Goal: Task Accomplishment & Management: Complete application form

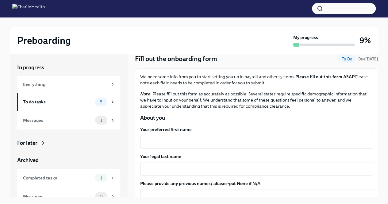
scroll to position [31, 0]
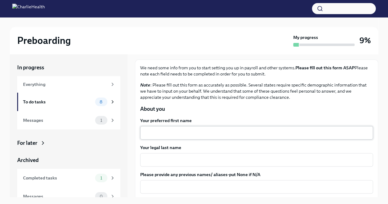
click at [186, 131] on textarea "Your preferred first name" at bounding box center [257, 132] width 226 height 7
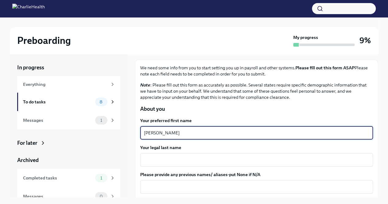
type textarea "[PERSON_NAME]"
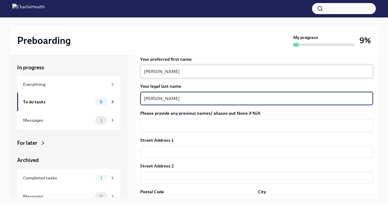
scroll to position [123, 0]
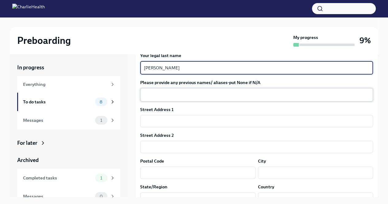
type textarea "[PERSON_NAME]"
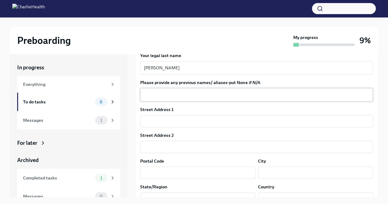
click at [173, 100] on div "x ​" at bounding box center [256, 95] width 233 height 14
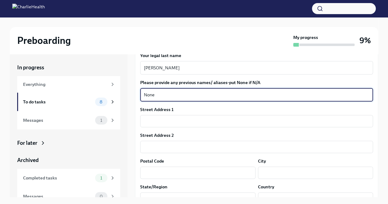
type textarea "None"
click at [188, 110] on div "Street Address 1" at bounding box center [256, 110] width 233 height 6
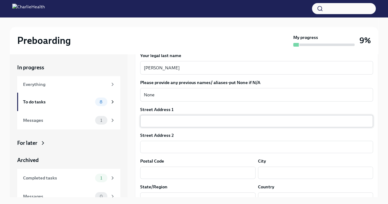
click at [189, 122] on input "text" at bounding box center [256, 121] width 233 height 12
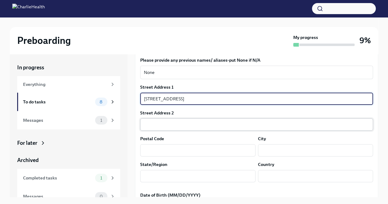
scroll to position [154, 0]
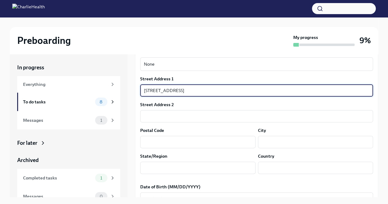
click at [166, 89] on input "[STREET_ADDRESS]" at bounding box center [256, 90] width 233 height 12
type input "[STREET_ADDRESS]"
click at [188, 141] on input "text" at bounding box center [197, 142] width 115 height 12
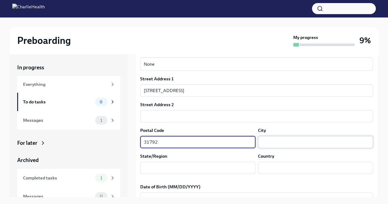
type input "31792"
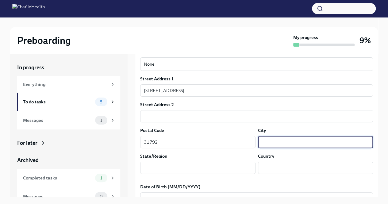
click at [263, 147] on input "text" at bounding box center [315, 142] width 115 height 12
type input "Thomasville"
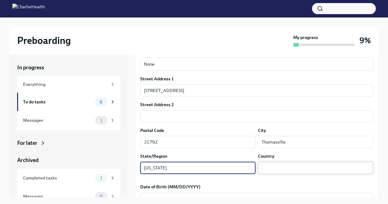
type input "[US_STATE]"
click at [290, 170] on input "text" at bounding box center [315, 168] width 115 height 12
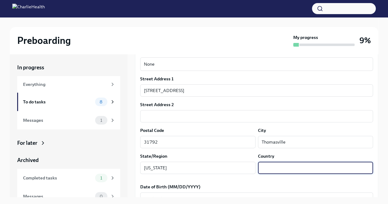
type input "US"
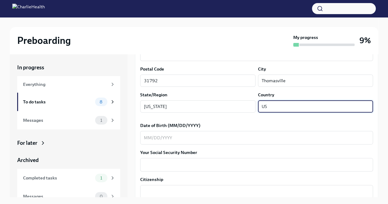
scroll to position [246, 0]
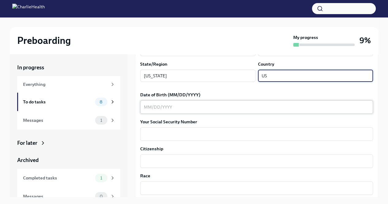
click at [173, 108] on textarea "Date of Birth (MM/DD/YYYY)" at bounding box center [257, 106] width 226 height 7
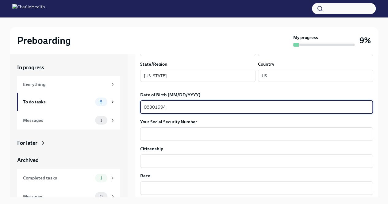
type textarea "08301994"
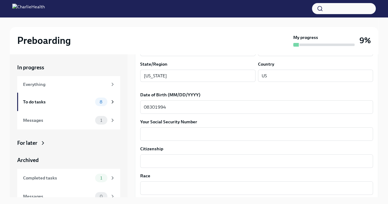
click at [202, 84] on div "Street Address [STREET_ADDRESS][GEOGRAPHIC_DATA] Address 2 ​ Postal Code 31792 …" at bounding box center [256, 35] width 233 height 103
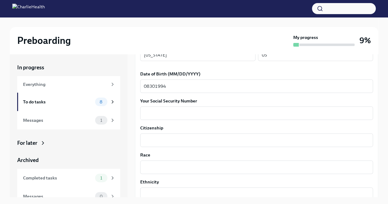
scroll to position [276, 0]
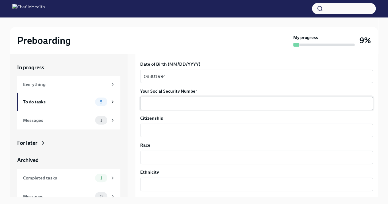
click at [163, 105] on textarea "Your Social Security Number" at bounding box center [257, 103] width 226 height 7
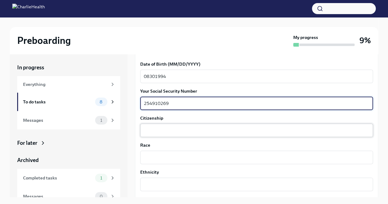
type textarea "254910269"
click at [167, 133] on textarea "Citizenship" at bounding box center [257, 130] width 226 height 7
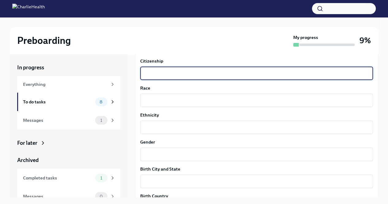
scroll to position [338, 0]
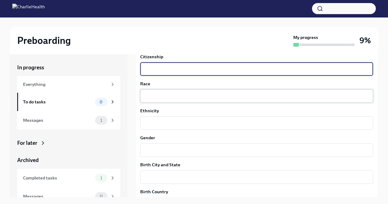
click at [193, 100] on div "x ​" at bounding box center [256, 96] width 233 height 14
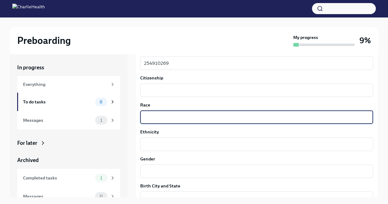
scroll to position [307, 0]
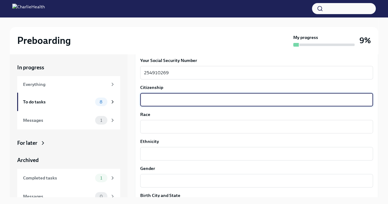
click at [288, 100] on textarea "Citizenship" at bounding box center [257, 99] width 226 height 7
type textarea "US"
drag, startPoint x: 206, startPoint y: 127, endPoint x: 209, endPoint y: 125, distance: 3.3
click at [206, 127] on textarea "Race" at bounding box center [257, 126] width 226 height 7
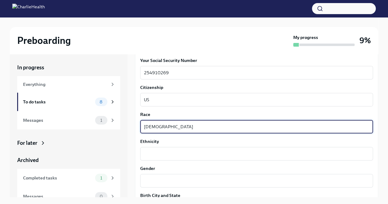
type textarea "[DEMOGRAPHIC_DATA]"
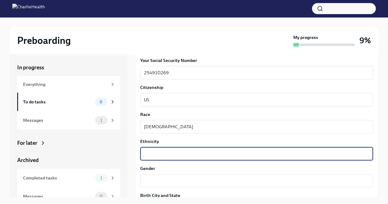
click at [182, 153] on textarea "Ethnicity" at bounding box center [257, 153] width 226 height 7
type textarea "[DEMOGRAPHIC_DATA]"
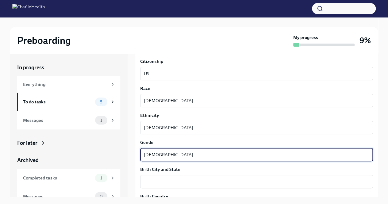
scroll to position [368, 0]
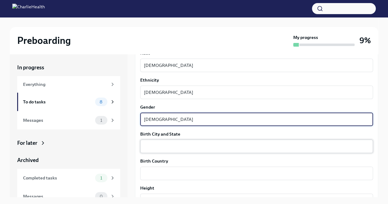
type textarea "[DEMOGRAPHIC_DATA]"
click at [173, 148] on textarea "Birth City and State" at bounding box center [257, 146] width 226 height 7
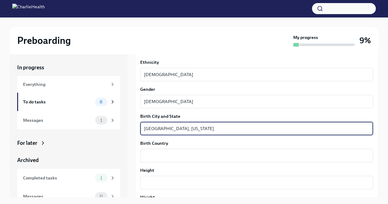
scroll to position [399, 0]
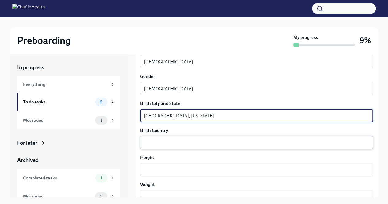
type textarea "[GEOGRAPHIC_DATA], [US_STATE]"
click at [175, 140] on textarea "Birth Country" at bounding box center [257, 142] width 226 height 7
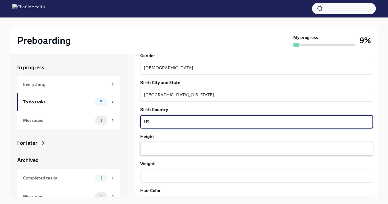
scroll to position [430, 0]
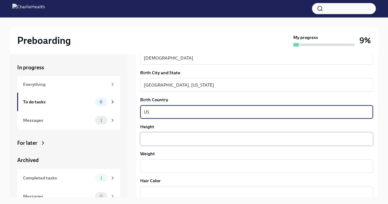
type textarea "US"
click at [165, 137] on textarea "Height" at bounding box center [257, 138] width 226 height 7
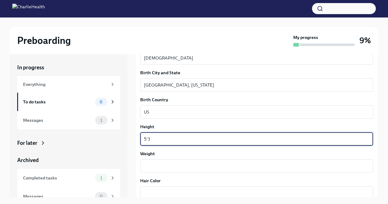
scroll to position [461, 0]
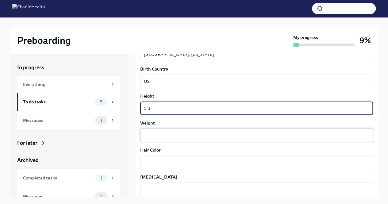
type textarea "5'3"
click at [165, 137] on textarea "Weight" at bounding box center [257, 135] width 226 height 7
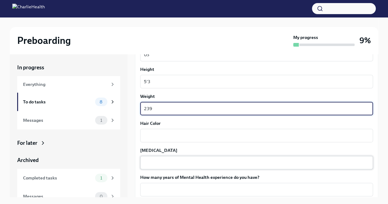
scroll to position [522, 0]
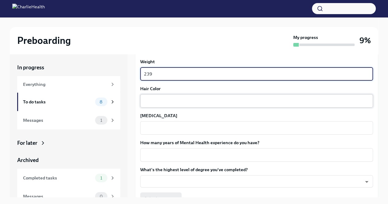
type textarea "239"
click at [174, 103] on textarea "Hair Color" at bounding box center [257, 100] width 226 height 7
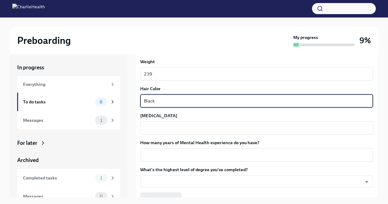
type textarea "Black"
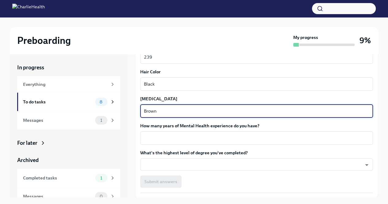
scroll to position [553, 0]
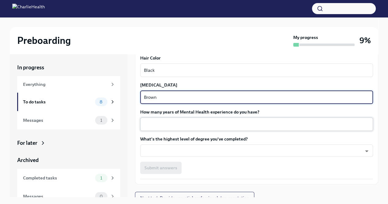
type textarea "Brown"
click at [210, 124] on textarea "How many years of Mental Health experience do you have?" at bounding box center [257, 124] width 226 height 7
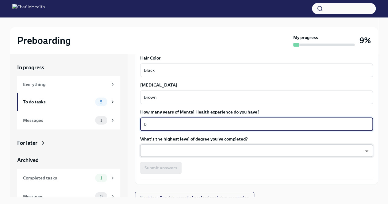
type textarea "6"
click at [209, 152] on body "Preboarding My progress 9% In progress Everything To do tasks 8 Messages 1 For …" at bounding box center [194, 107] width 388 height 215
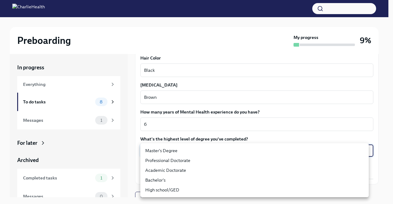
click at [210, 152] on li "Master's Degree" at bounding box center [254, 151] width 228 height 10
type input "2vBr-ghkD"
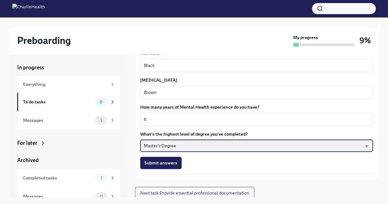
scroll to position [559, 0]
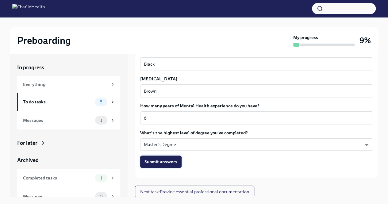
click at [163, 163] on span "Submit answers" at bounding box center [161, 162] width 33 height 6
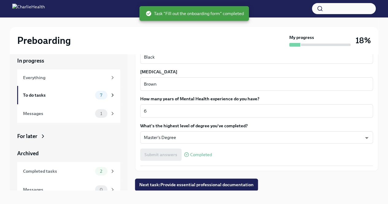
scroll to position [10, 0]
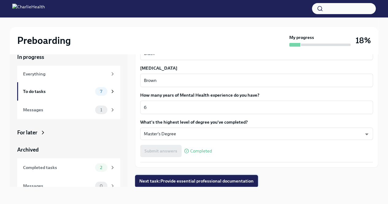
click at [198, 182] on span "Next task : Provide essential professional documentation" at bounding box center [196, 181] width 115 height 6
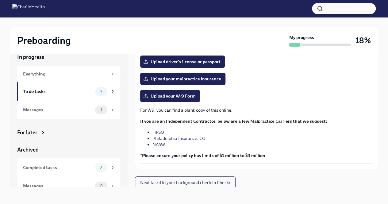
scroll to position [128, 0]
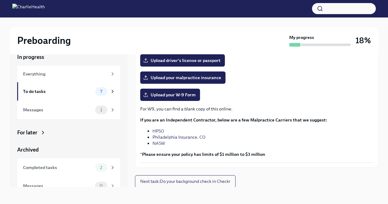
click at [162, 144] on link "NASW" at bounding box center [159, 144] width 13 height 6
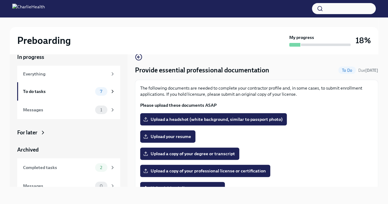
scroll to position [31, 0]
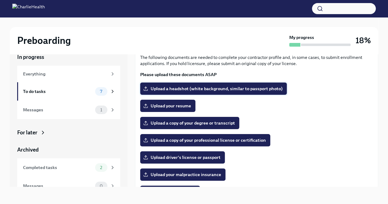
click at [223, 90] on span "Upload a headshot (white background, similar to passport photo)" at bounding box center [214, 89] width 138 height 6
click at [0, 0] on input "Upload a headshot (white background, similar to passport photo)" at bounding box center [0, 0] width 0 height 0
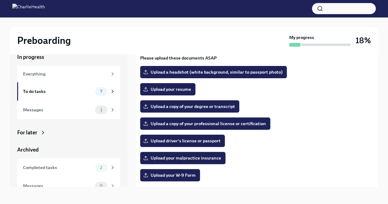
scroll to position [61, 0]
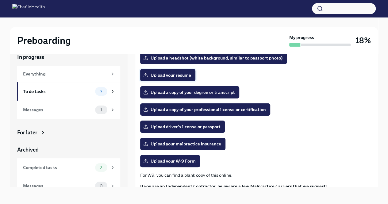
click at [183, 76] on span "Upload your resume" at bounding box center [168, 75] width 47 height 6
click at [0, 0] on input "Upload your resume" at bounding box center [0, 0] width 0 height 0
click at [197, 111] on span "Upload a copy of your professional license or certification" at bounding box center [206, 110] width 122 height 6
click at [0, 0] on input "Upload a copy of your professional license or certification" at bounding box center [0, 0] width 0 height 0
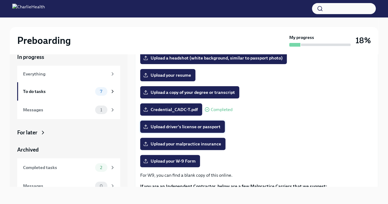
scroll to position [31, 0]
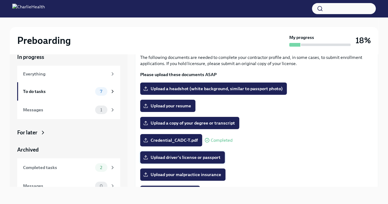
click at [185, 161] on label "Upload driver's license or passport" at bounding box center [182, 157] width 85 height 12
click at [0, 0] on input "Upload driver's license or passport" at bounding box center [0, 0] width 0 height 0
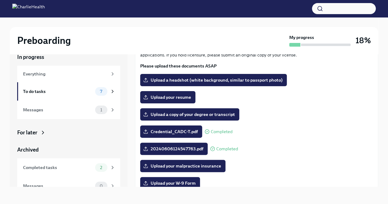
scroll to position [61, 0]
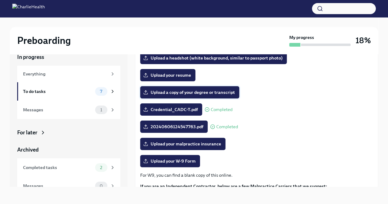
click at [212, 94] on span "Upload a copy of your degree or transcript" at bounding box center [190, 92] width 91 height 6
click at [0, 0] on input "Upload a copy of your degree or transcript" at bounding box center [0, 0] width 0 height 0
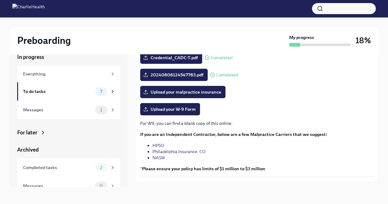
scroll to position [123, 0]
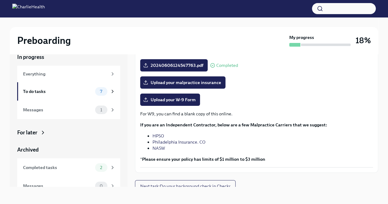
click at [161, 136] on link "HPSO" at bounding box center [159, 136] width 12 height 6
click at [168, 141] on link "Philadelphia Insurance. CO" at bounding box center [179, 142] width 53 height 6
click at [158, 135] on link "HPSO" at bounding box center [159, 136] width 12 height 6
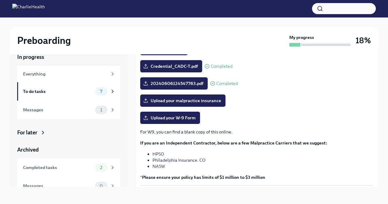
scroll to position [92, 0]
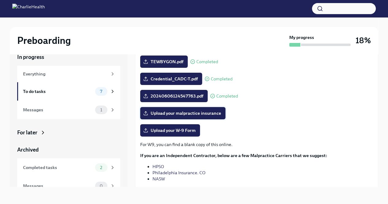
click at [198, 114] on span "Upload your malpractice insurance" at bounding box center [183, 113] width 77 height 6
click at [0, 0] on input "Upload your malpractice insurance" at bounding box center [0, 0] width 0 height 0
click at [161, 173] on link "Philadelphia Insurance. CO" at bounding box center [179, 173] width 53 height 6
click at [162, 167] on link "HPSO" at bounding box center [159, 167] width 12 height 6
click at [164, 172] on link "Philadelphia Insurance. CO" at bounding box center [179, 173] width 53 height 6
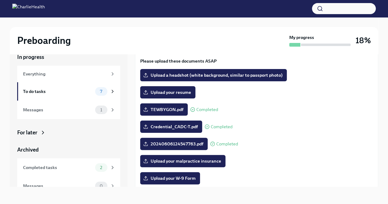
scroll to position [36, 0]
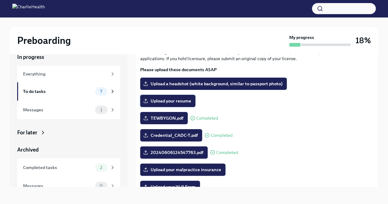
click at [177, 101] on span "Upload your resume" at bounding box center [168, 101] width 47 height 6
click at [0, 0] on input "Upload your resume" at bounding box center [0, 0] width 0 height 0
click at [176, 102] on span "Upload your resume" at bounding box center [168, 101] width 47 height 6
click at [0, 0] on input "Upload your resume" at bounding box center [0, 0] width 0 height 0
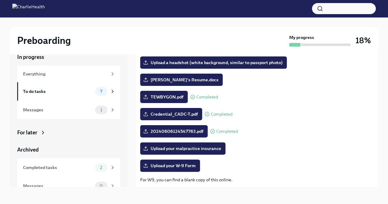
scroll to position [66, 0]
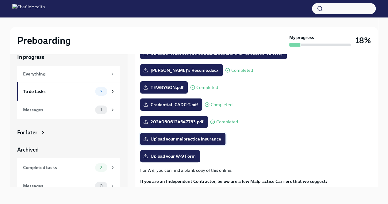
click at [186, 141] on span "Upload your malpractice insurance" at bounding box center [183, 139] width 77 height 6
click at [0, 0] on input "Upload your malpractice insurance" at bounding box center [0, 0] width 0 height 0
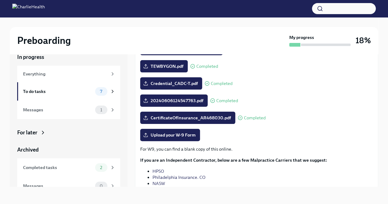
scroll to position [97, 0]
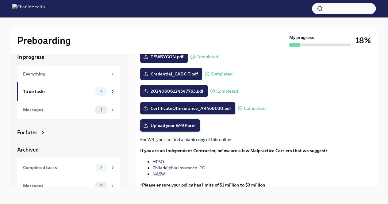
click at [181, 128] on label "Upload your W-9 Form" at bounding box center [170, 125] width 60 height 12
click at [0, 0] on input "Upload your W-9 Form" at bounding box center [0, 0] width 0 height 0
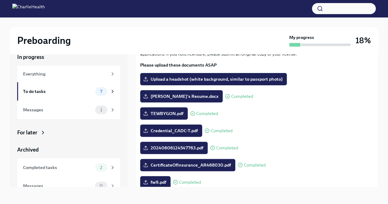
scroll to position [31, 0]
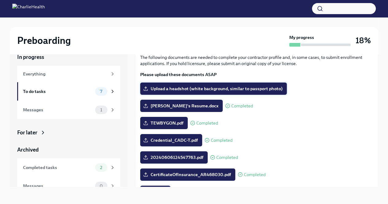
click at [233, 89] on span "Upload a headshot (white background, similar to passport photo)" at bounding box center [214, 89] width 138 height 6
click at [0, 0] on input "Upload a headshot (white background, similar to passport photo)" at bounding box center [0, 0] width 0 height 0
click at [199, 90] on span "Upload a headshot (white background, similar to passport photo)" at bounding box center [214, 89] width 138 height 6
click at [0, 0] on input "Upload a headshot (white background, similar to passport photo)" at bounding box center [0, 0] width 0 height 0
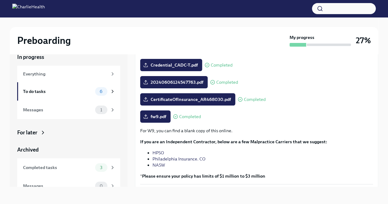
scroll to position [128, 0]
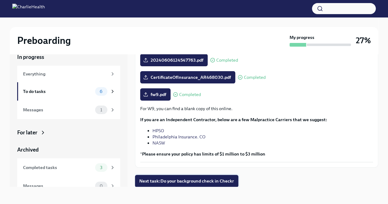
click at [197, 181] on span "Next task : Do your background check in Checkr" at bounding box center [186, 181] width 95 height 6
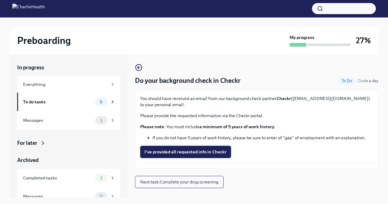
click at [185, 152] on span "I've provided all requested info in Checkr" at bounding box center [186, 152] width 82 height 6
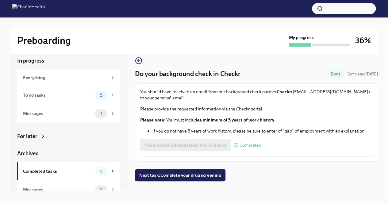
scroll to position [10, 0]
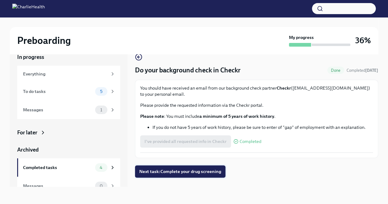
click at [174, 175] on button "Next task : Complete your drug screening" at bounding box center [180, 172] width 91 height 12
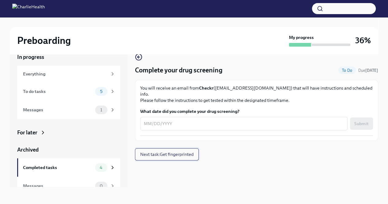
click at [168, 151] on span "Next task : Get fingerprinted" at bounding box center [166, 154] width 53 height 6
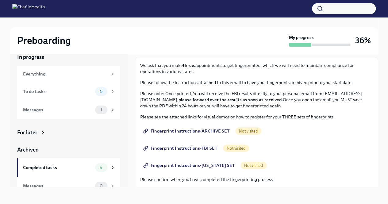
scroll to position [31, 0]
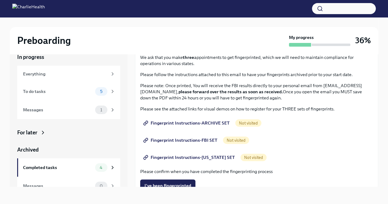
click at [204, 123] on span "Fingerprint Instructions-ARCHIVE SET" at bounding box center [187, 123] width 85 height 6
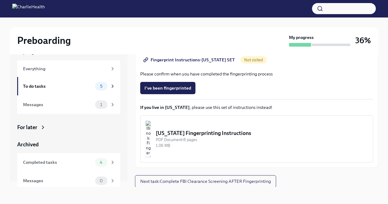
scroll to position [8, 0]
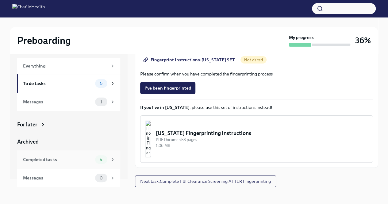
click at [56, 159] on div "Completed tasks" at bounding box center [58, 159] width 70 height 7
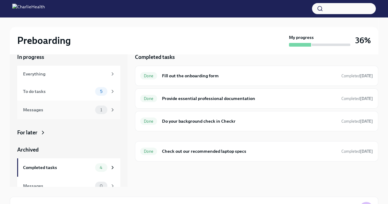
click at [58, 103] on div "Messages 1" at bounding box center [68, 110] width 103 height 18
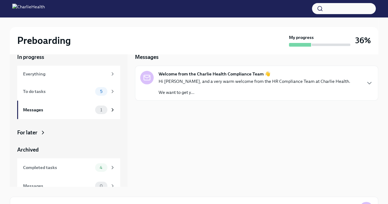
click at [211, 87] on div "Hi [PERSON_NAME], and a very warm welcome from the HR Compliance Team at Charli…" at bounding box center [255, 86] width 192 height 17
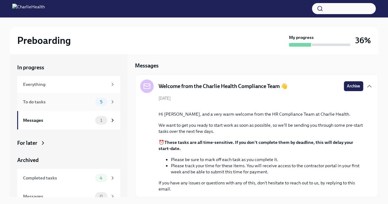
click at [61, 101] on div "To do tasks" at bounding box center [58, 102] width 70 height 7
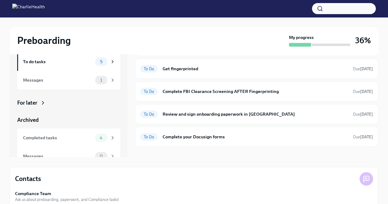
scroll to position [28, 0]
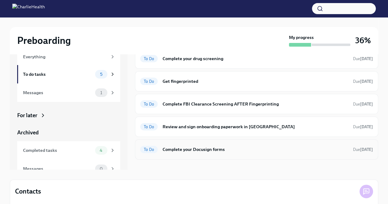
click at [205, 150] on h6 "Complete your Docusign forms" at bounding box center [256, 149] width 186 height 7
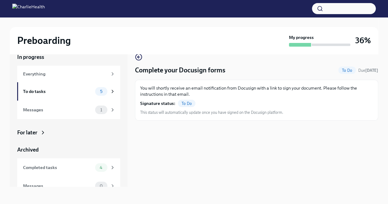
scroll to position [10, 0]
click at [141, 58] on icon "button" at bounding box center [138, 56] width 7 height 7
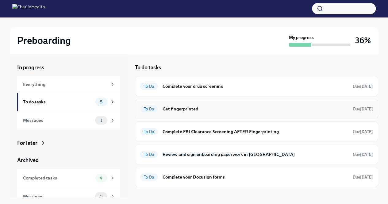
click at [227, 108] on h6 "Get fingerprinted" at bounding box center [256, 109] width 186 height 7
